Goal: Navigation & Orientation: Find specific page/section

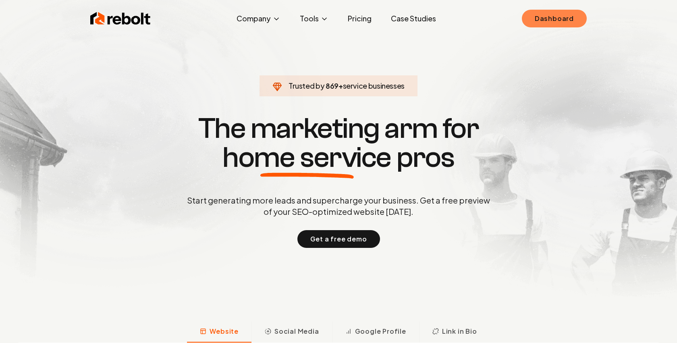
click at [532, 23] on link "Dashboard" at bounding box center [554, 19] width 65 height 18
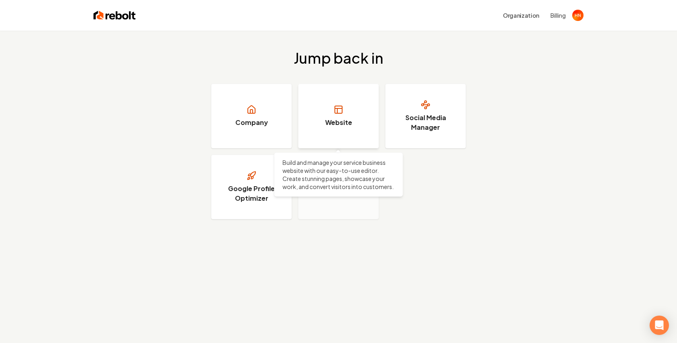
click at [338, 120] on h3 "Website" at bounding box center [338, 123] width 27 height 10
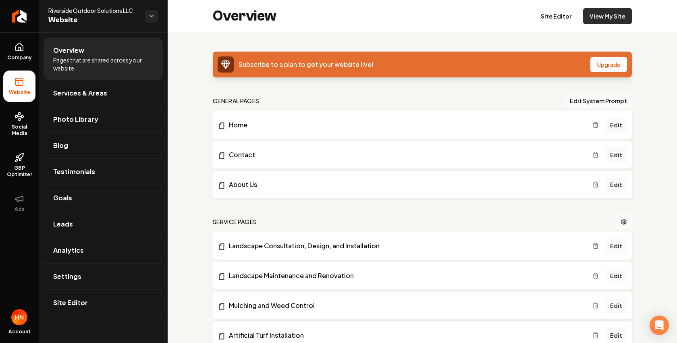
click at [614, 23] on link "View My Site" at bounding box center [607, 16] width 49 height 16
click at [562, 15] on link "Site Editor" at bounding box center [556, 16] width 44 height 16
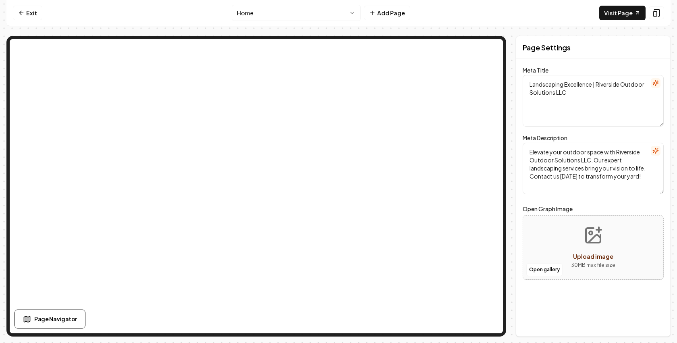
click at [346, 8] on html "Computer Required This feature is only available on a computer. Please switch t…" at bounding box center [338, 171] width 677 height 343
click at [35, 16] on link "Exit" at bounding box center [27, 13] width 29 height 15
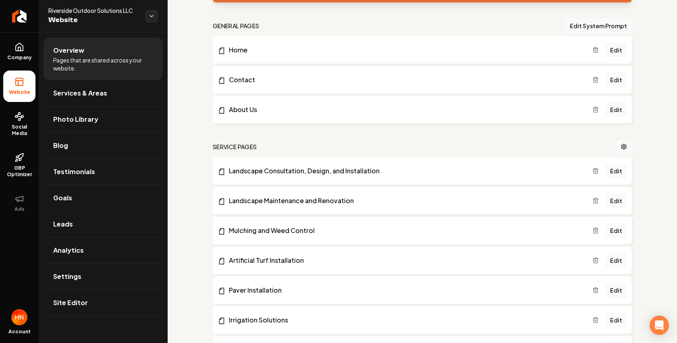
scroll to position [76, 0]
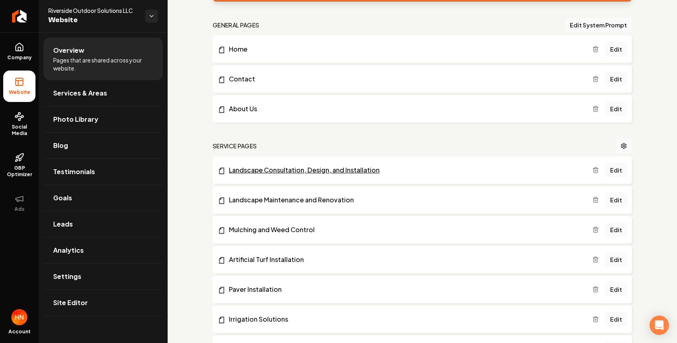
click at [319, 171] on link "Landscape Consultation, Design, and Installation" at bounding box center [405, 170] width 375 height 10
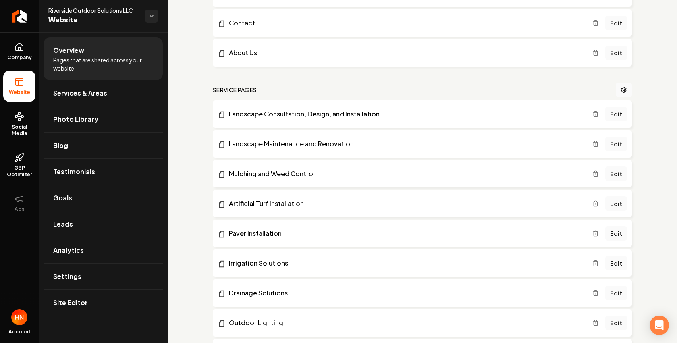
scroll to position [0, 0]
